Goal: Task Accomplishment & Management: Manage account settings

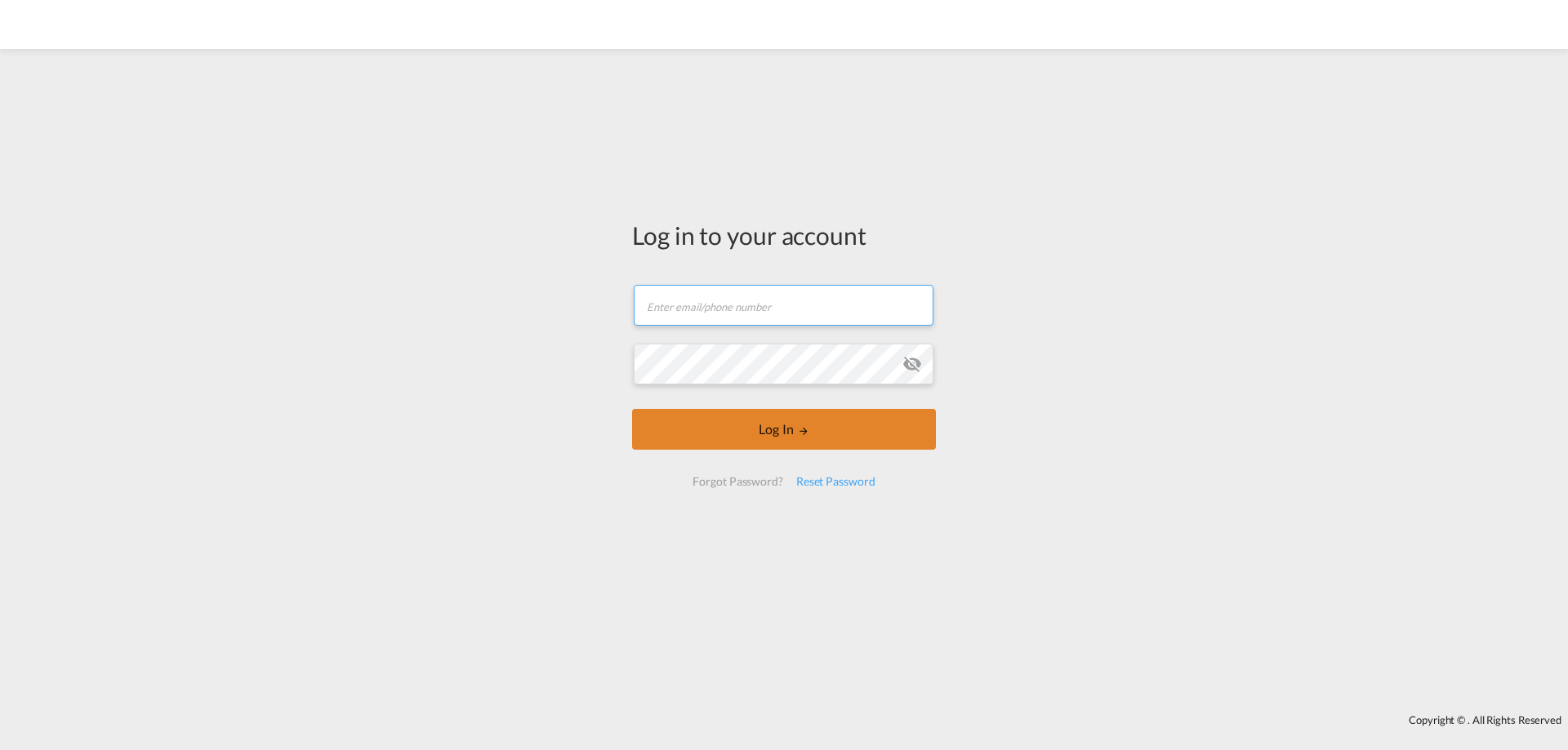
type input "[EMAIL_ADDRESS][DOMAIN_NAME]"
click at [815, 431] on button "Log In" at bounding box center [783, 429] width 304 height 41
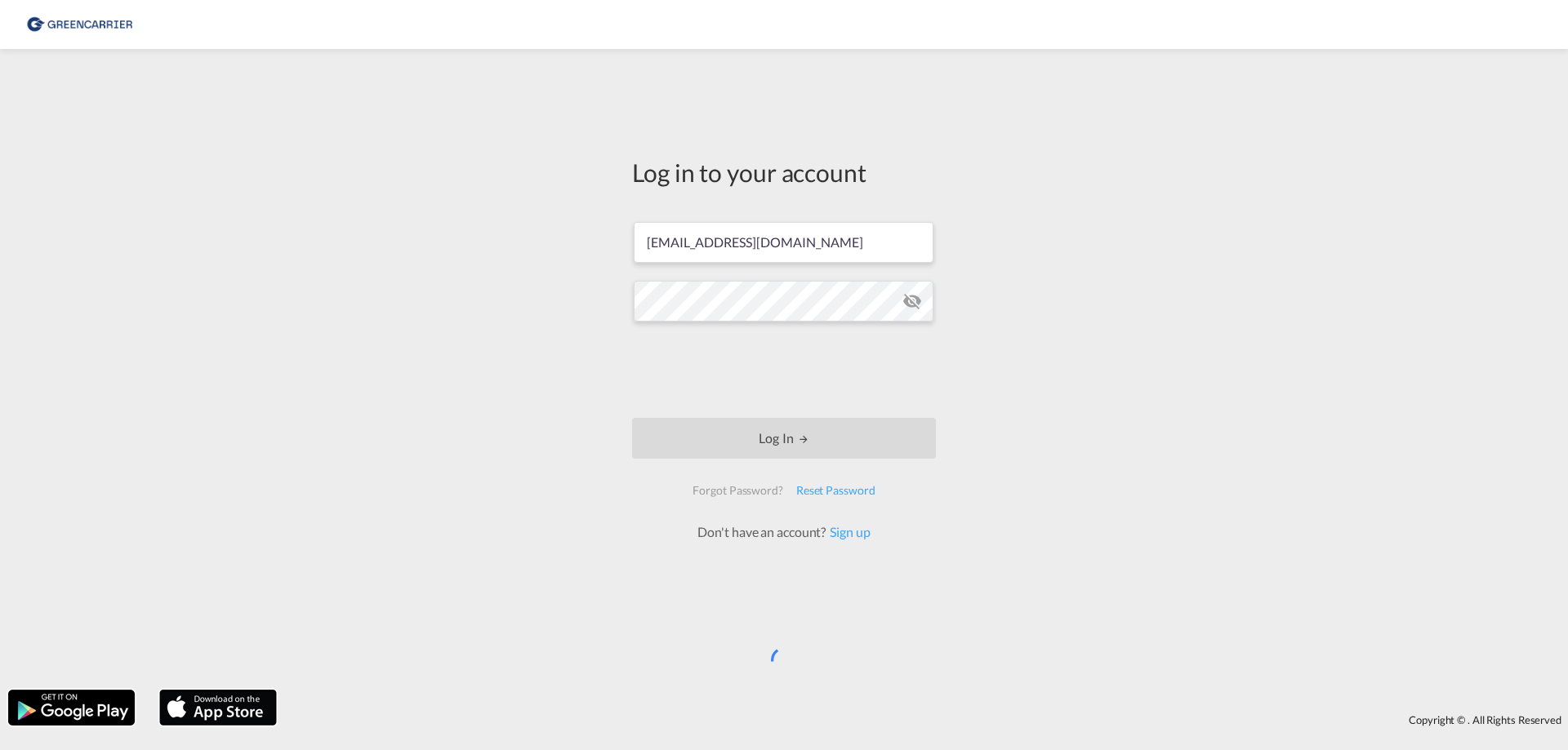
click at [80, 27] on img at bounding box center [79, 25] width 110 height 36
click at [1081, 322] on div "Log in to your account STO@CONROUTE.SE Log In Forgot Password? Reset Password D…" at bounding box center [784, 369] width 1568 height 624
click at [337, 453] on div "Log in to your account STO@CONROUTE.SE Log In Forgot Password? Reset Password D…" at bounding box center [784, 369] width 1568 height 624
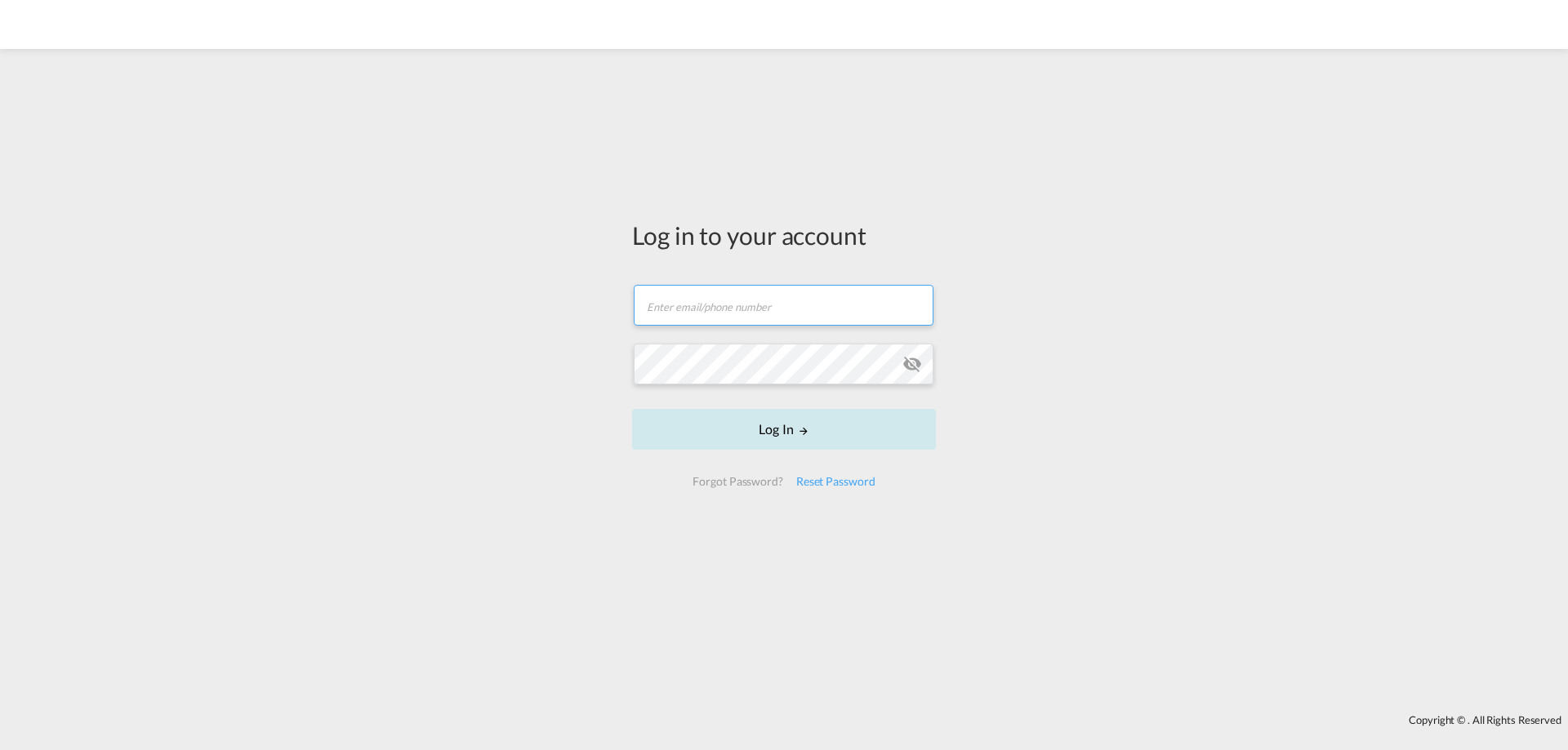
type input "[EMAIL_ADDRESS][DOMAIN_NAME]"
click at [799, 423] on button "Log In" at bounding box center [783, 429] width 304 height 41
